Goal: Navigation & Orientation: Find specific page/section

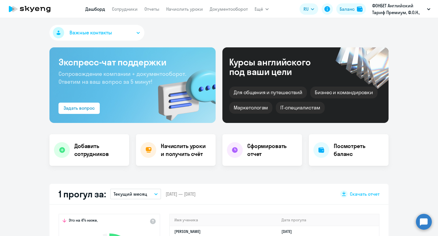
select select "30"
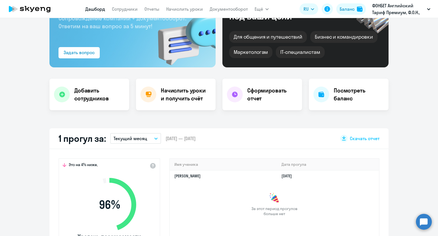
select select "30"
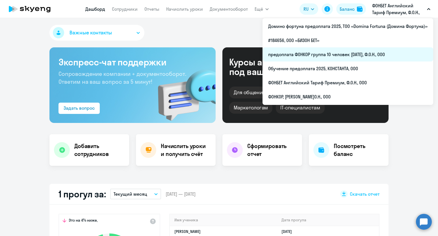
click at [344, 53] on li "предоплата ФОНКОР группа 10 человек [DATE], Ф.О.Н., ООО" at bounding box center [347, 54] width 171 height 14
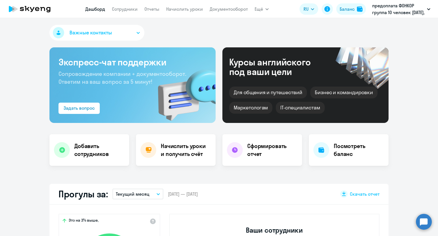
click at [126, 14] on nav "[PERSON_NAME] Отчеты Начислить уроки Документооборот" at bounding box center [166, 8] width 162 height 11
click at [128, 10] on link "Сотрудники" at bounding box center [125, 9] width 26 height 6
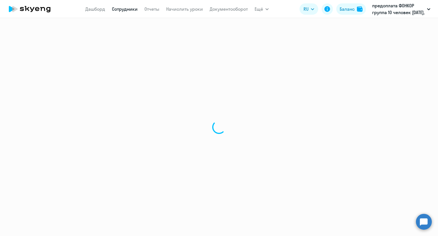
select select "30"
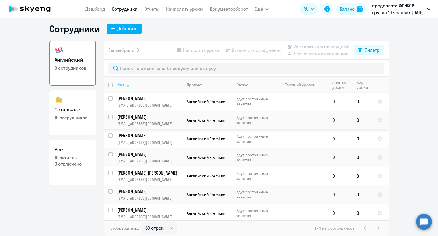
scroll to position [40, 0]
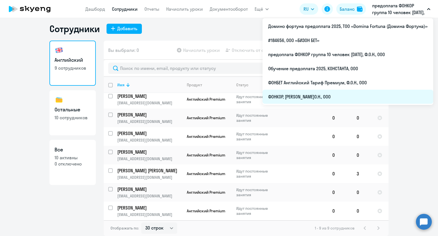
click at [320, 95] on li "ФОНКОР, [PERSON_NAME]О.Н., ООО" at bounding box center [347, 97] width 171 height 14
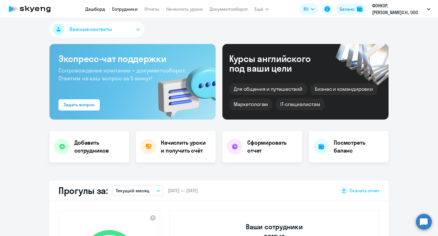
select select "30"
click at [128, 9] on link "Сотрудники" at bounding box center [125, 9] width 26 height 6
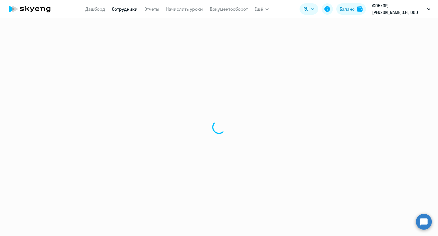
select select "30"
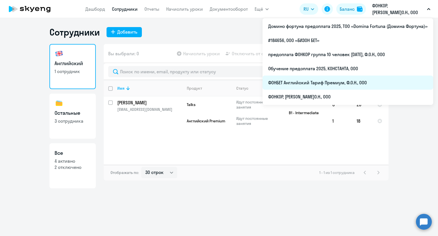
click at [335, 88] on li "ФОНБЕТ Английский Тариф Премиум, Ф.О.Н., ООО" at bounding box center [347, 83] width 171 height 14
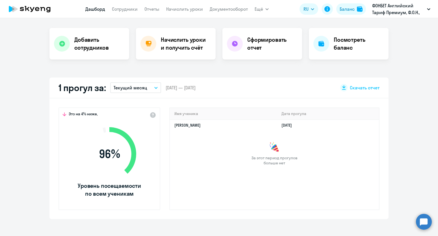
select select "30"
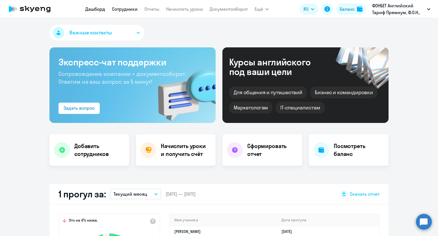
click at [126, 9] on link "Сотрудники" at bounding box center [125, 9] width 26 height 6
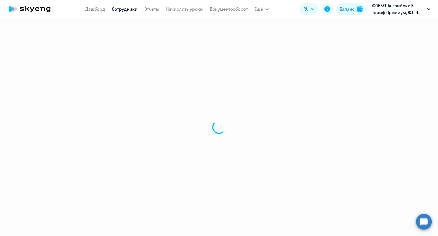
select select "30"
